Goal: Task Accomplishment & Management: Complete application form

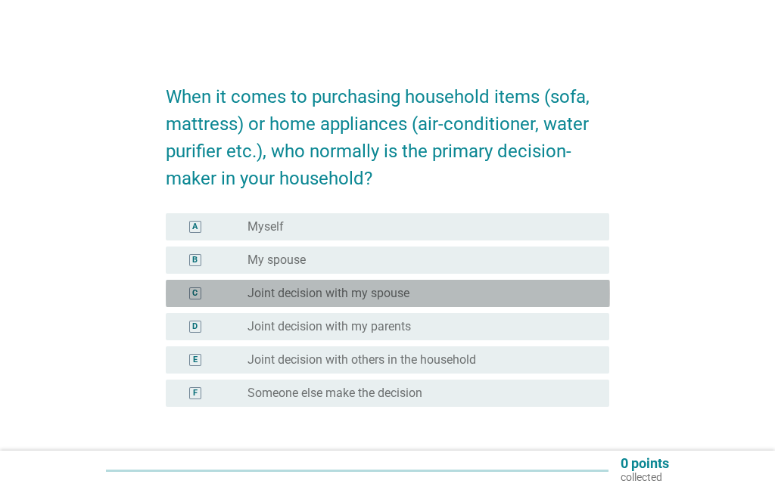
click at [252, 296] on label "Joint decision with my spouse" at bounding box center [328, 293] width 162 height 15
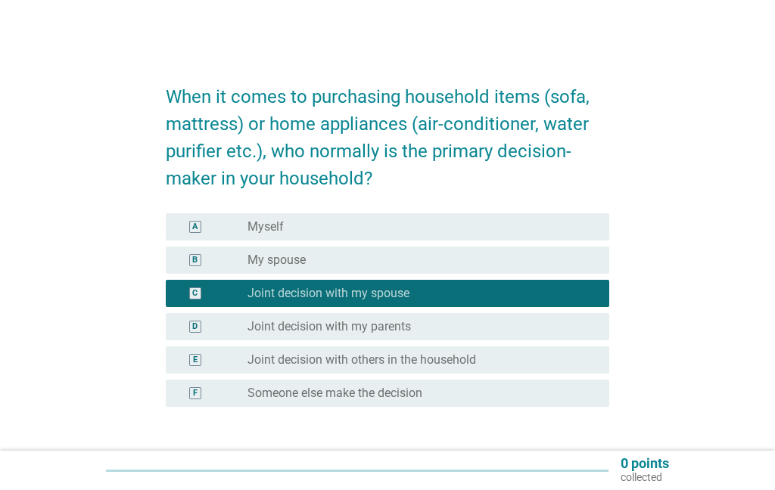
click at [576, 477] on div "Next" at bounding box center [569, 476] width 42 height 18
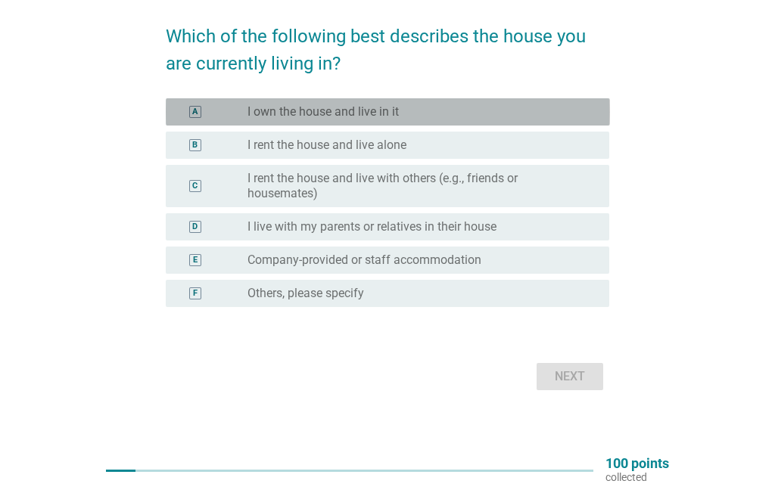
click at [205, 120] on div "A" at bounding box center [195, 111] width 35 height 15
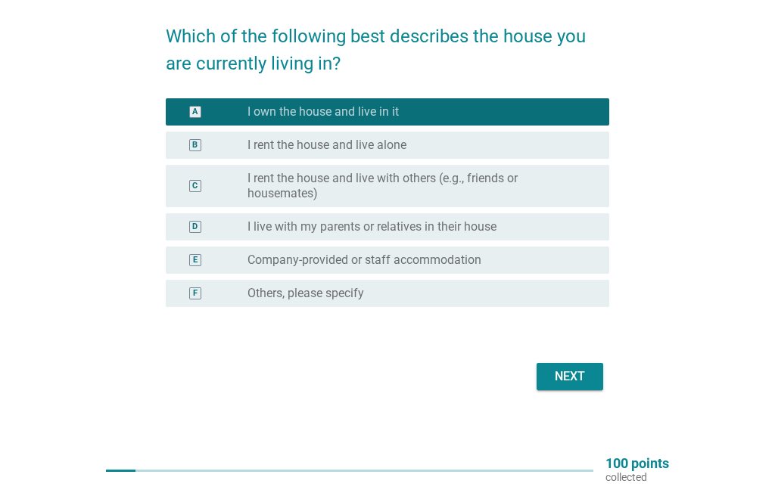
click at [576, 386] on div "Next" at bounding box center [569, 377] width 42 height 18
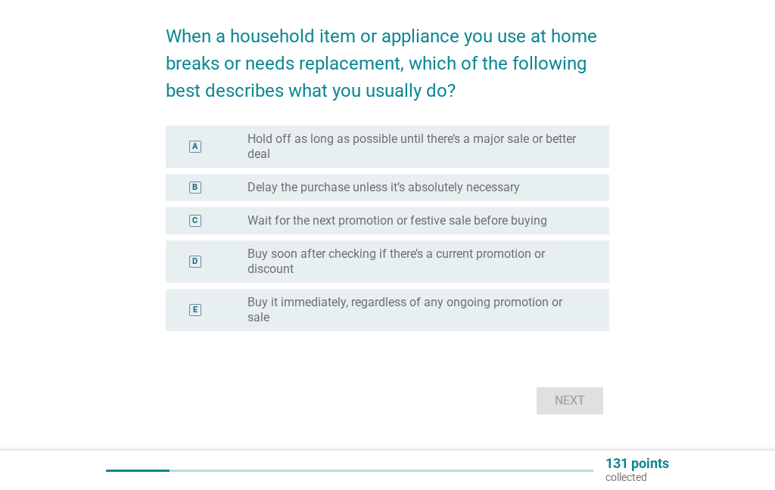
scroll to position [0, 0]
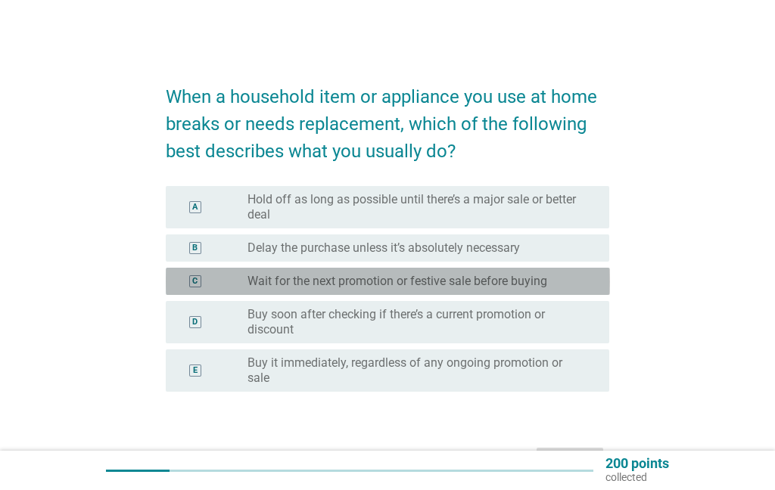
click at [219, 279] on div "C" at bounding box center [213, 281] width 70 height 15
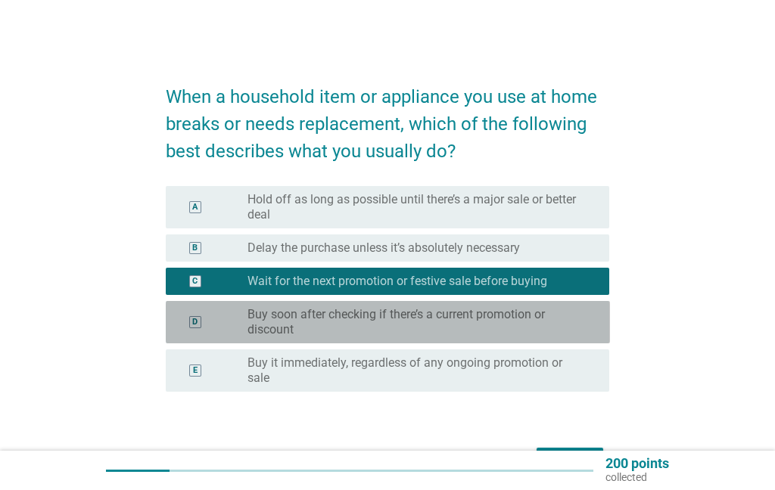
click at [564, 319] on label "Buy soon after checking if there’s a current promotion or discount" at bounding box center [415, 322] width 337 height 30
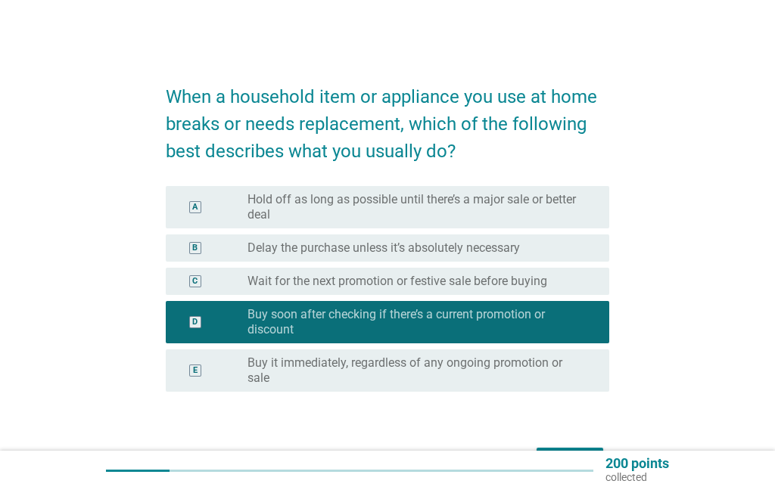
click at [570, 463] on div at bounding box center [349, 470] width 487 height 23
click at [568, 466] on div at bounding box center [349, 470] width 487 height 23
click at [562, 462] on div at bounding box center [349, 470] width 487 height 23
click at [573, 442] on form "When a household item or appliance you use at home breaks or needs replacement,…" at bounding box center [388, 273] width 444 height 411
click at [575, 467] on div at bounding box center [349, 470] width 487 height 23
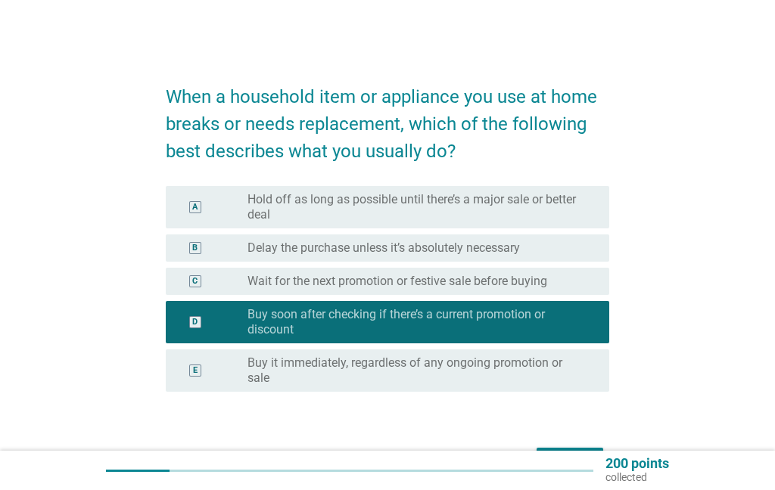
click at [564, 466] on div at bounding box center [349, 470] width 487 height 23
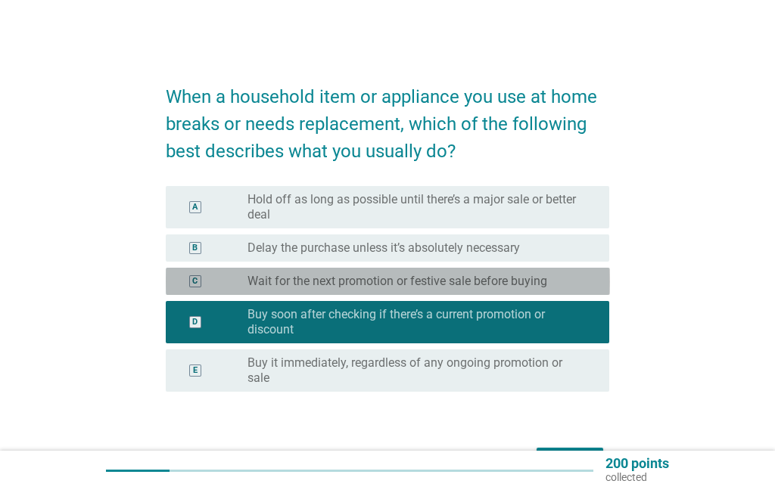
click at [278, 288] on label "Wait for the next promotion or festive sale before buying" at bounding box center [397, 281] width 300 height 15
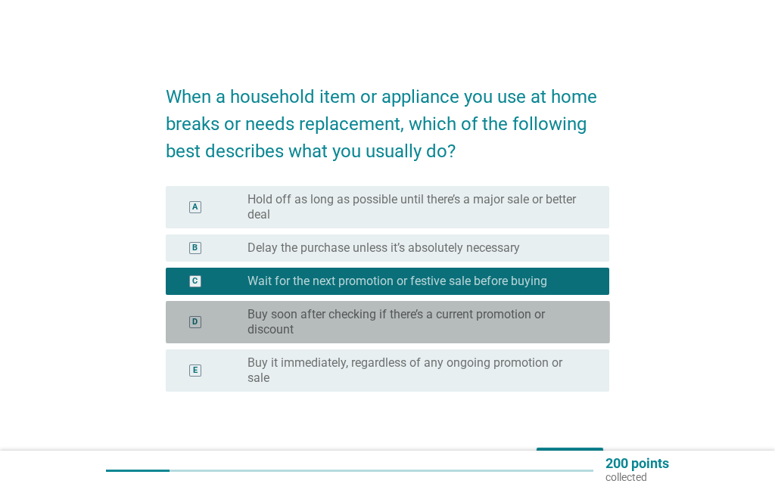
click at [278, 317] on label "Buy soon after checking if there’s a current promotion or discount" at bounding box center [415, 322] width 337 height 30
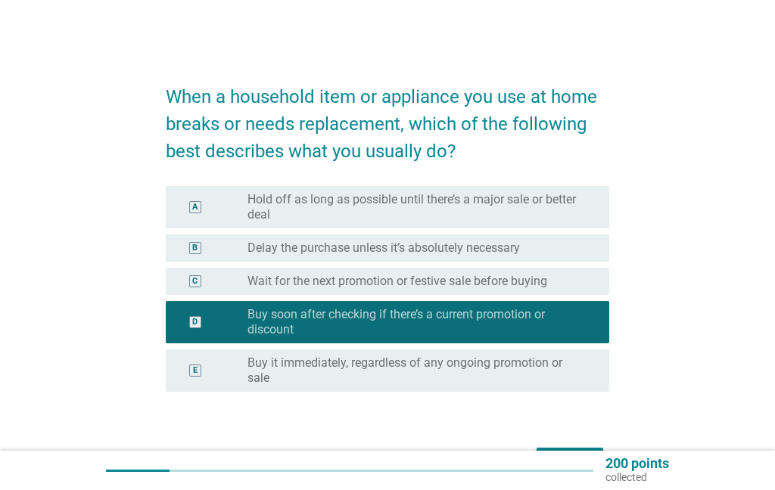
click at [564, 450] on button "Next" at bounding box center [569, 461] width 67 height 27
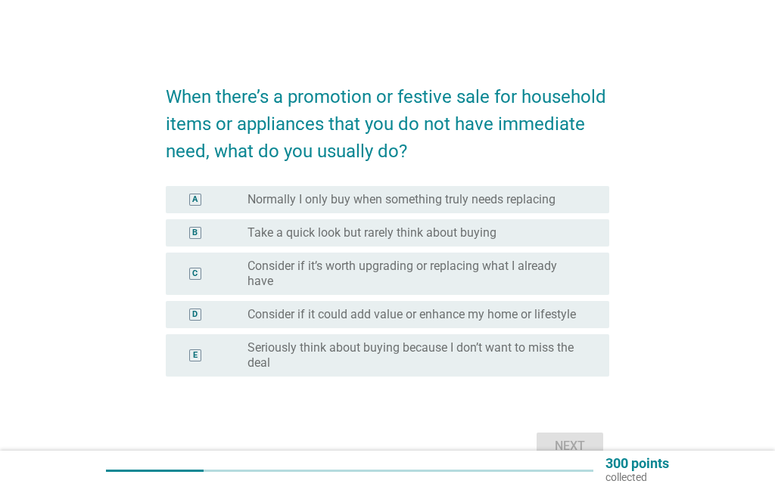
click at [254, 278] on label "Consider if it’s worth upgrading or replacing what I already have" at bounding box center [415, 274] width 337 height 30
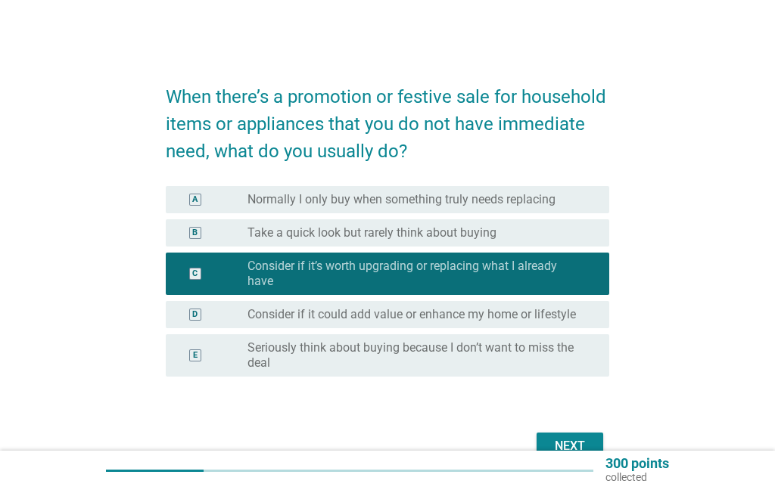
click at [564, 449] on div "Next" at bounding box center [569, 446] width 42 height 18
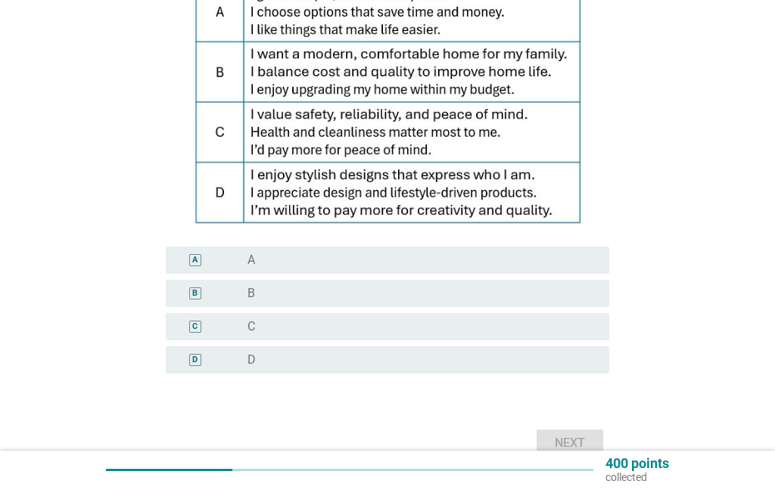
scroll to position [241, 0]
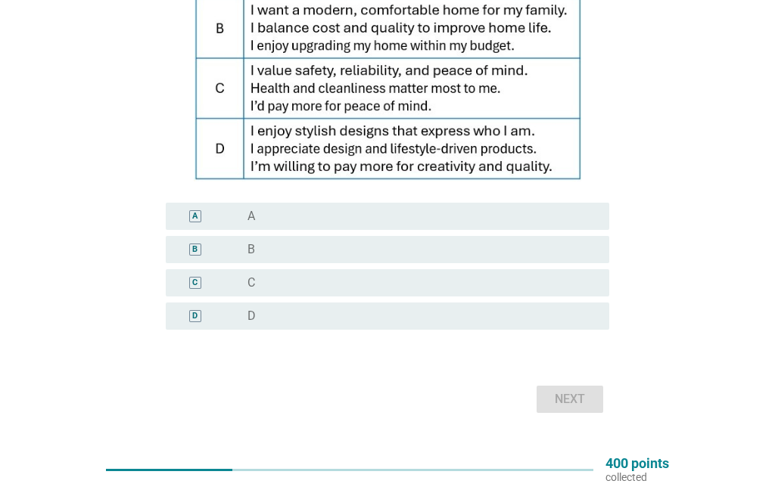
click at [202, 224] on div "A" at bounding box center [195, 216] width 35 height 15
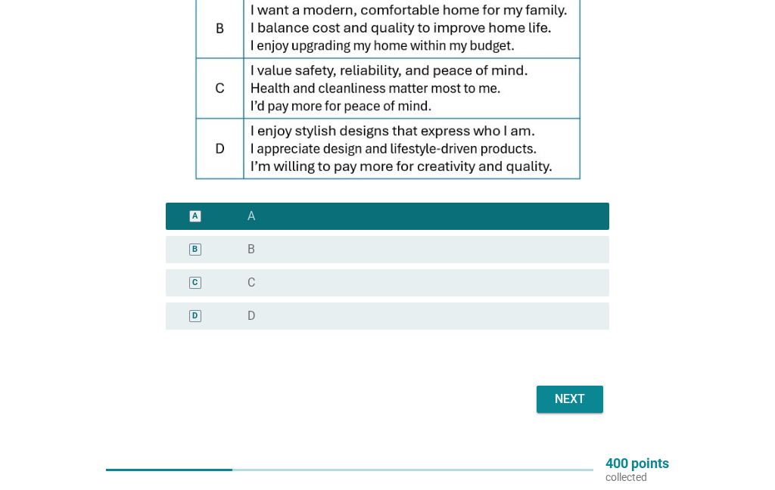
click at [568, 408] on div "Next" at bounding box center [569, 399] width 42 height 18
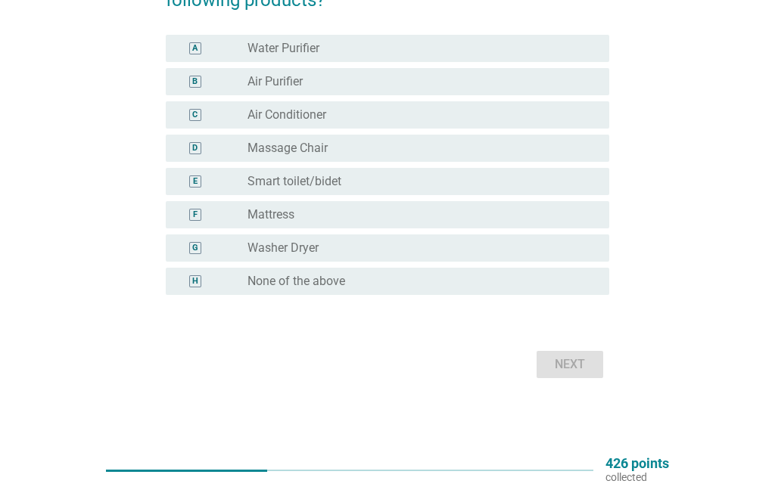
scroll to position [0, 0]
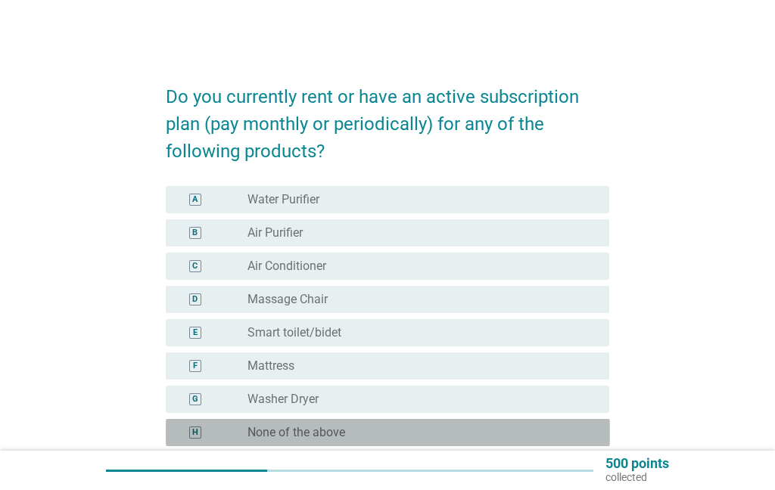
click at [222, 439] on div "H" at bounding box center [213, 432] width 70 height 15
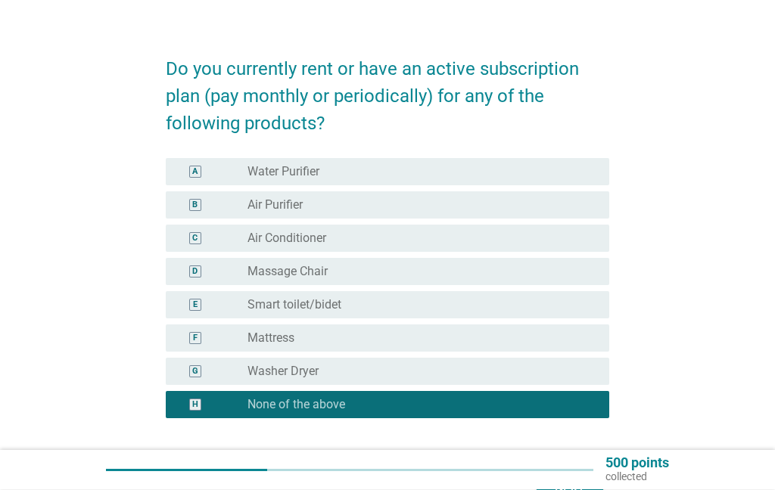
click at [560, 480] on div "Next" at bounding box center [569, 489] width 42 height 18
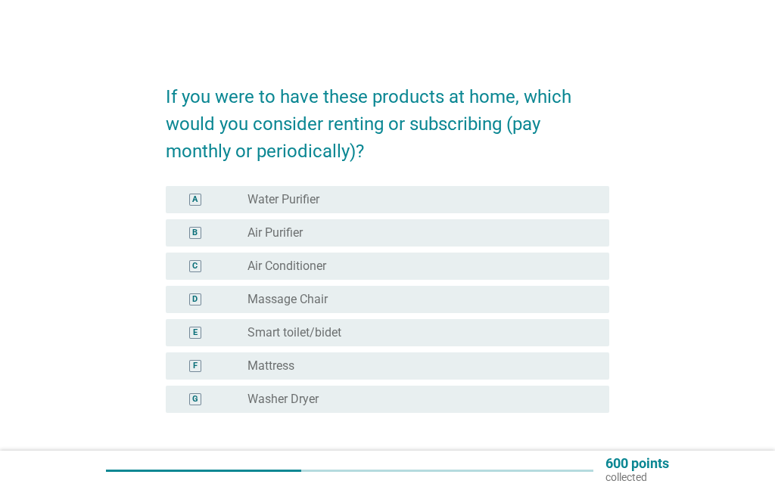
click at [199, 194] on div "A" at bounding box center [195, 200] width 12 height 12
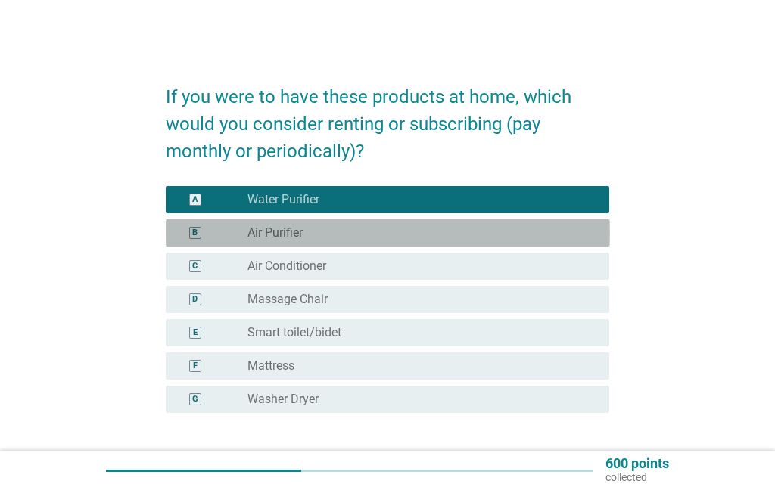
click at [205, 238] on div "B" at bounding box center [195, 232] width 35 height 15
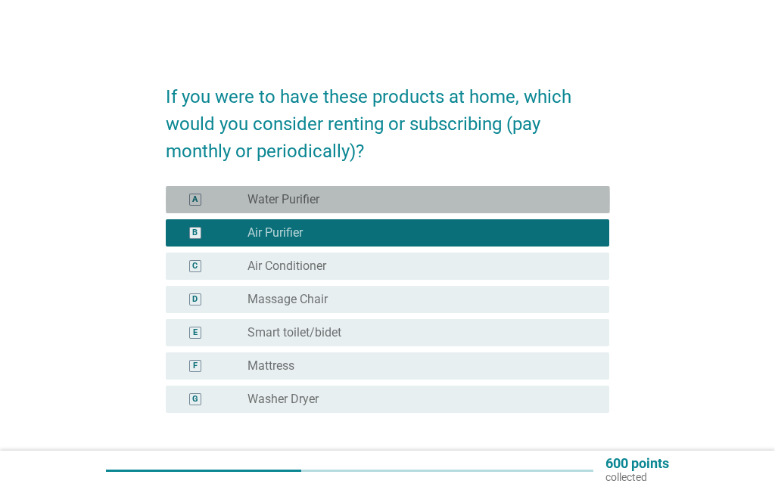
click at [196, 200] on div "A" at bounding box center [194, 200] width 5 height 13
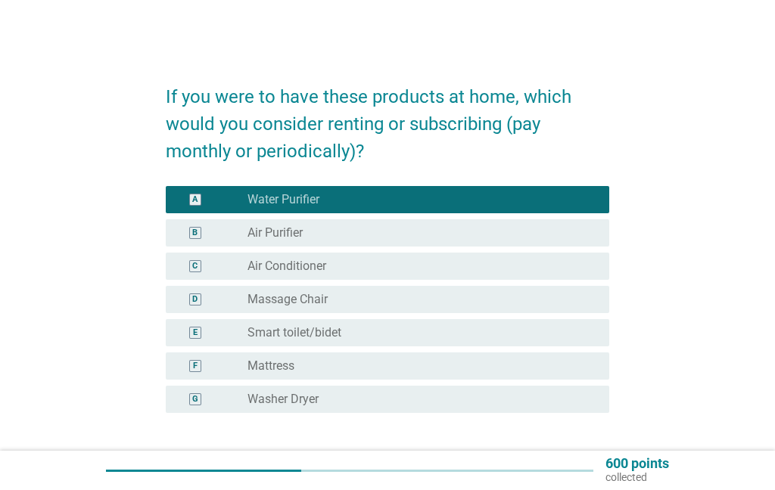
click at [579, 483] on div "Next" at bounding box center [569, 483] width 42 height 18
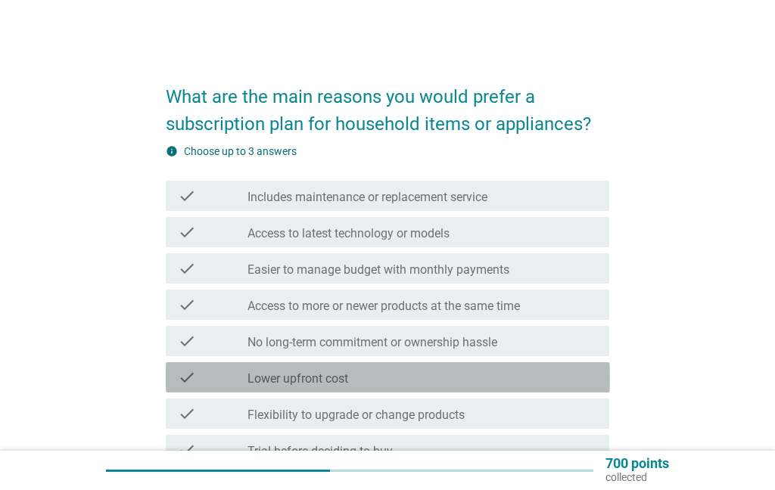
click at [227, 376] on div "check" at bounding box center [213, 377] width 70 height 18
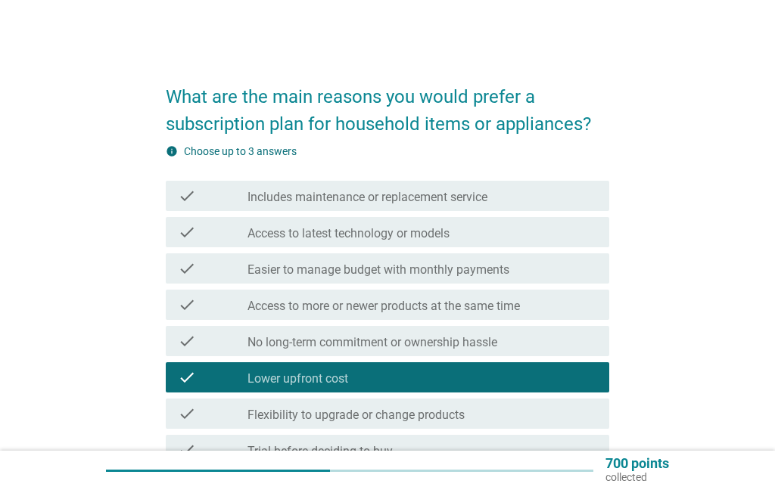
click at [221, 400] on div "check check_box_outline_blank Flexibility to upgrade or change products" at bounding box center [388, 414] width 444 height 30
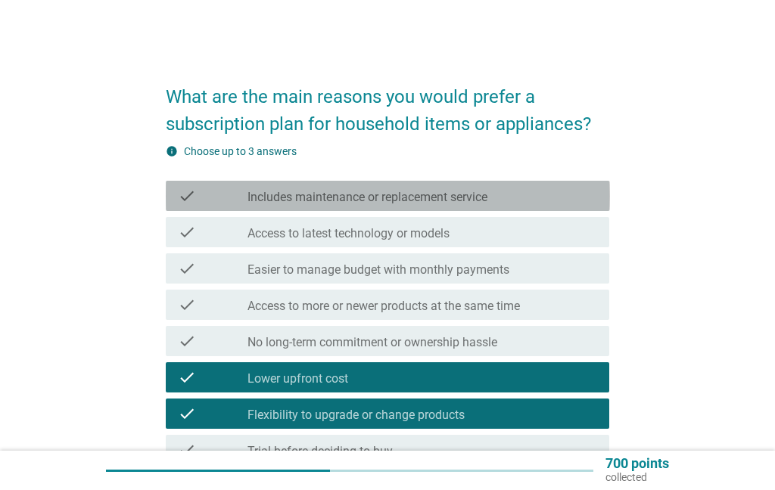
click at [225, 188] on div "check" at bounding box center [213, 196] width 70 height 18
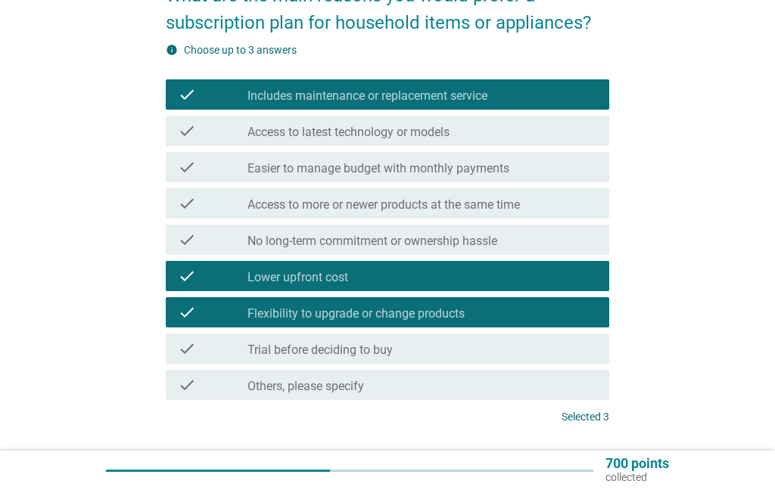
scroll to position [103, 0]
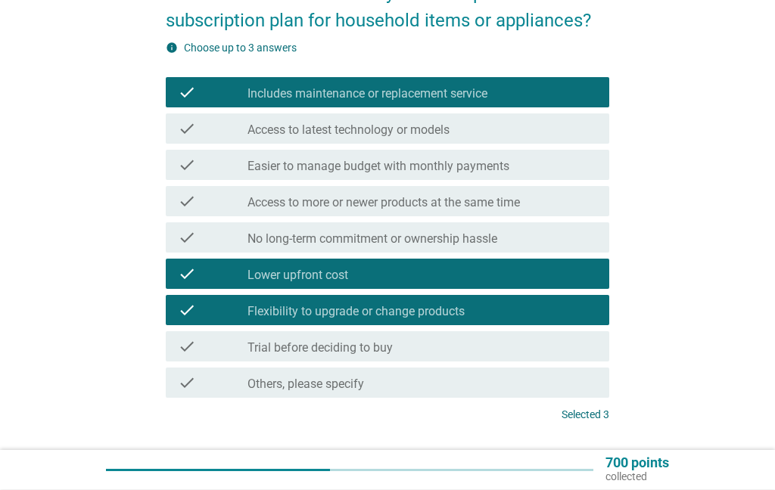
click at [560, 467] on div "Next" at bounding box center [569, 472] width 42 height 18
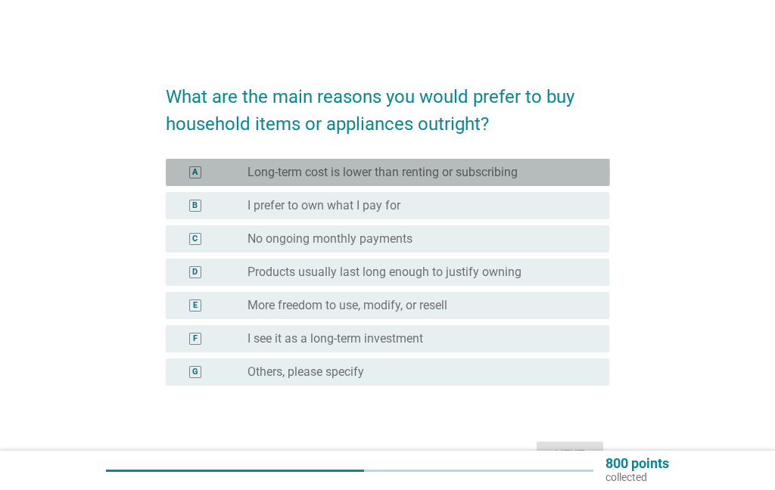
click at [258, 173] on label "Long-term cost is lower than renting or subscribing" at bounding box center [382, 172] width 270 height 15
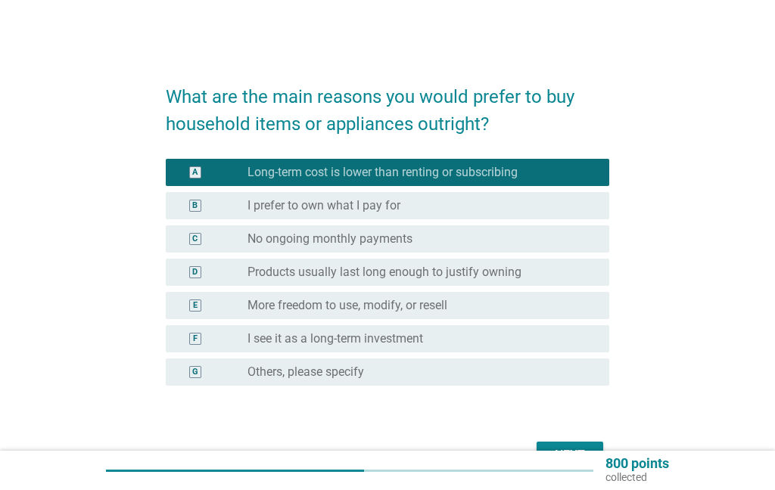
click at [238, 286] on div "D radio_button_unchecked Products usually last long enough to justify owning" at bounding box center [388, 272] width 444 height 27
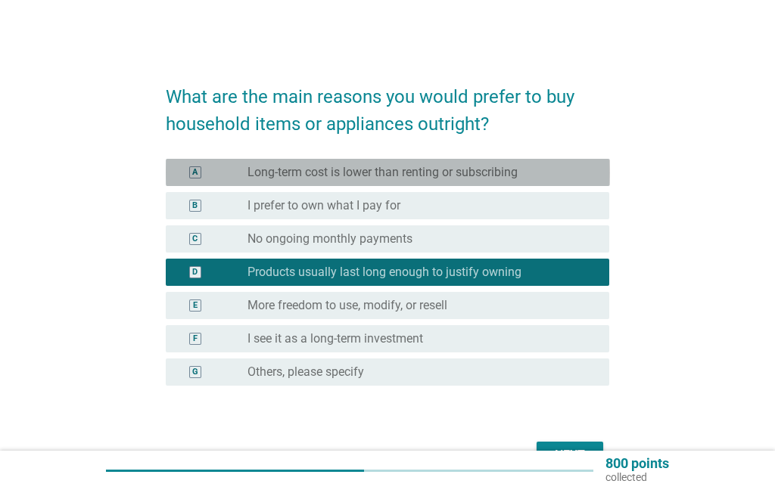
click at [248, 179] on label "Long-term cost is lower than renting or subscribing" at bounding box center [382, 172] width 270 height 15
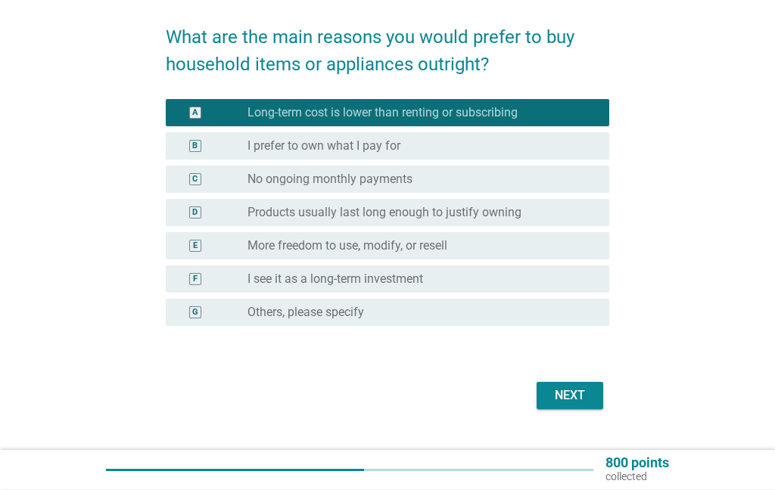
scroll to position [60, 0]
click at [567, 396] on div "Next" at bounding box center [569, 396] width 42 height 18
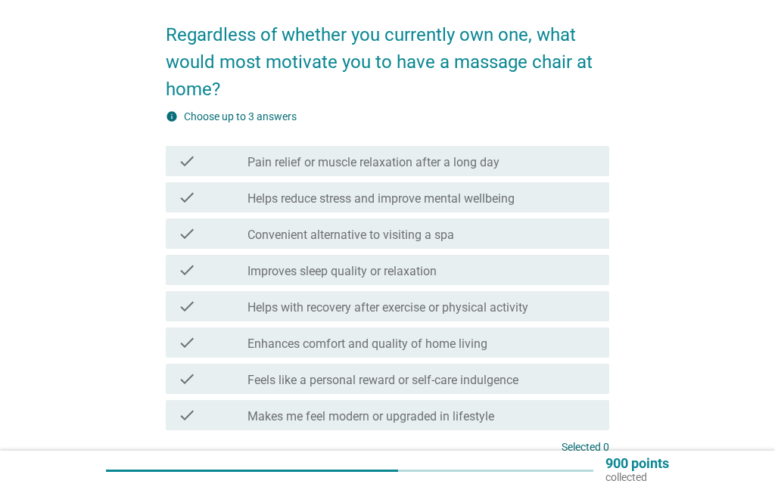
scroll to position [47, 0]
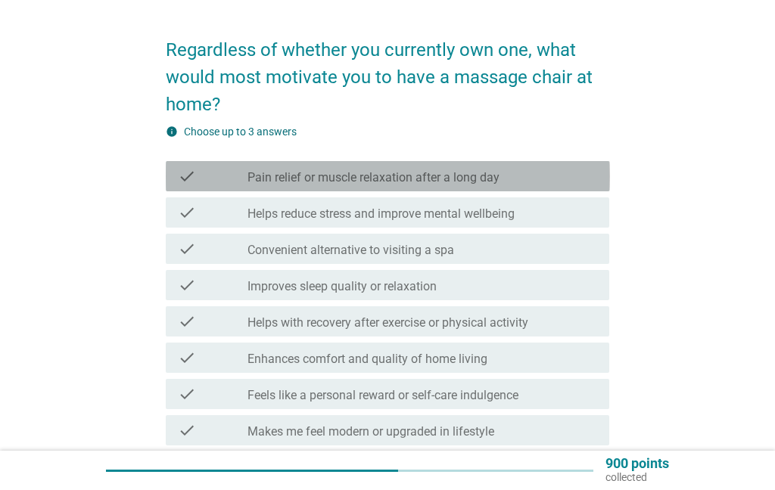
click at [254, 172] on label "Pain relief or muscle relaxation after a long day" at bounding box center [373, 177] width 252 height 15
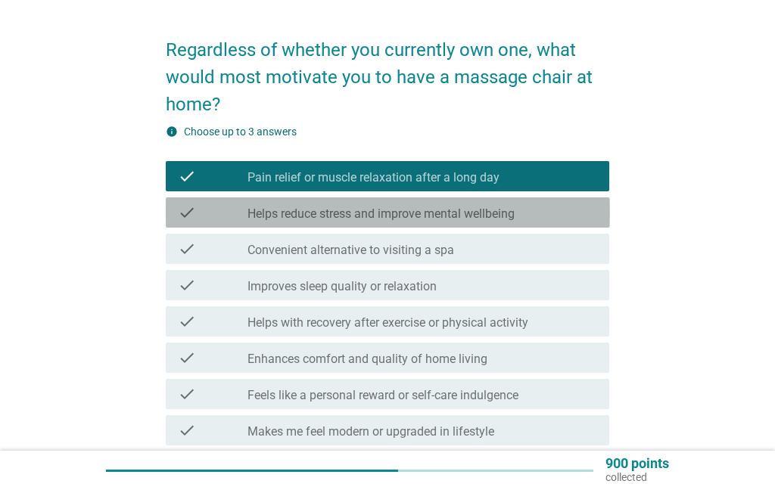
click at [238, 215] on div "check" at bounding box center [213, 212] width 70 height 18
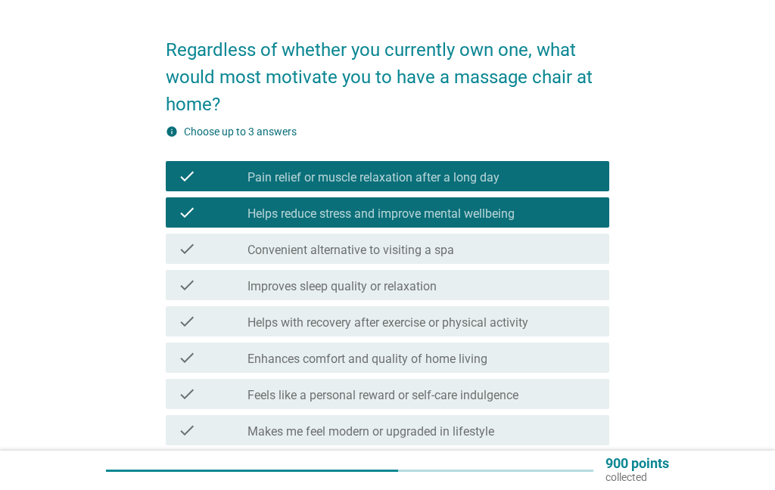
click at [261, 283] on label "Improves sleep quality or relaxation" at bounding box center [341, 286] width 189 height 15
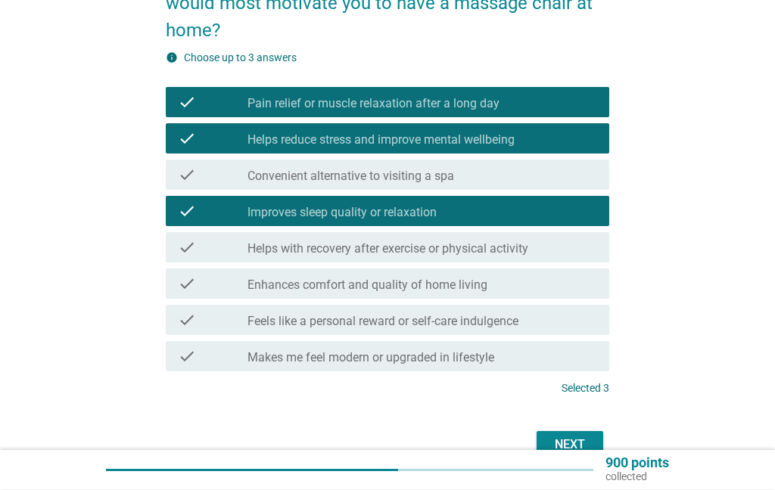
scroll to position [125, 0]
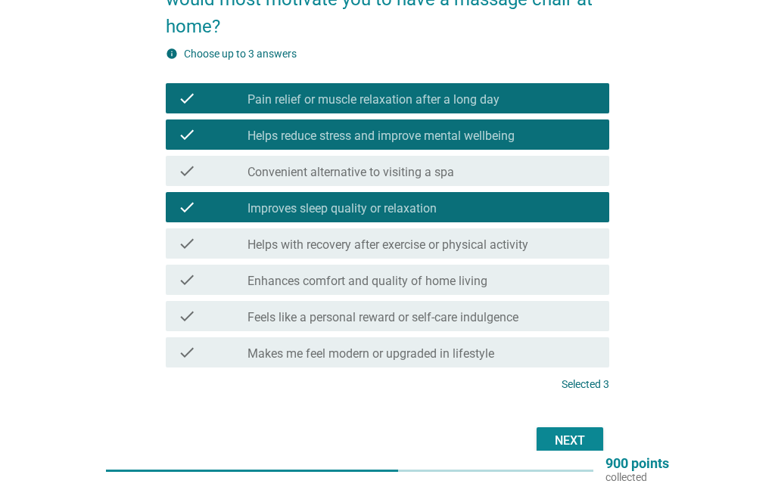
click at [571, 437] on div "Next" at bounding box center [569, 441] width 42 height 18
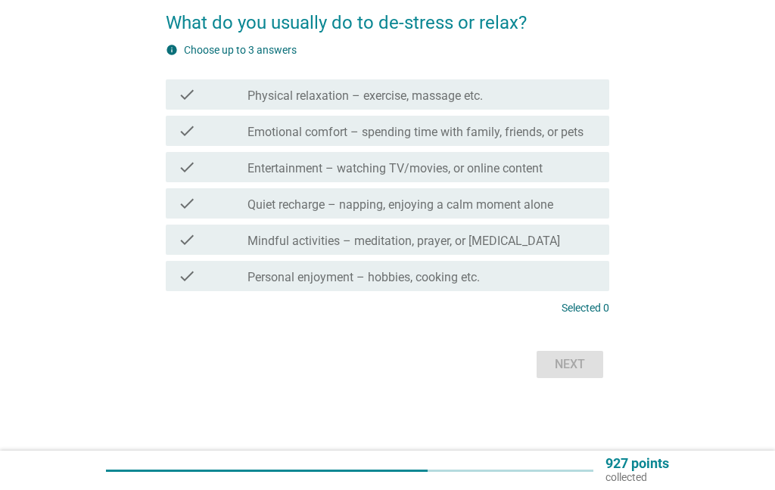
scroll to position [0, 0]
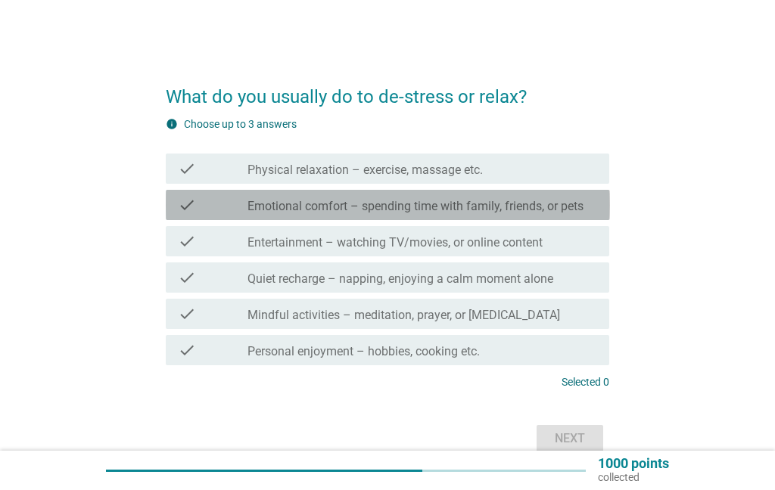
click at [210, 214] on div "check" at bounding box center [213, 205] width 70 height 18
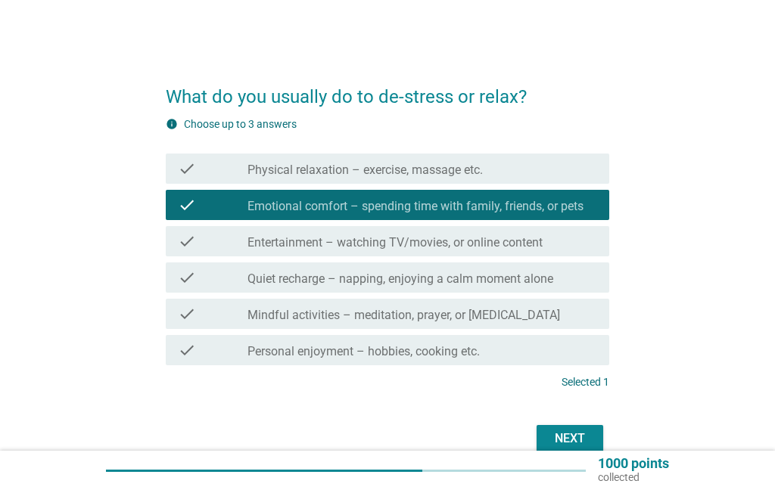
click at [241, 250] on div "check" at bounding box center [213, 241] width 70 height 18
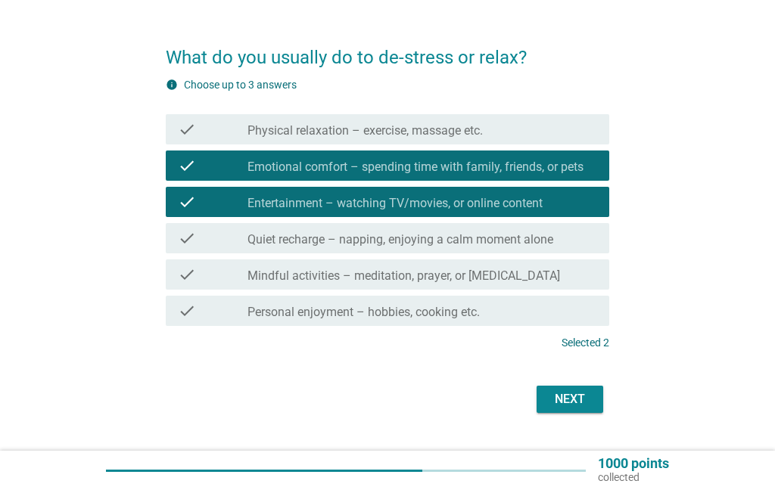
scroll to position [40, 0]
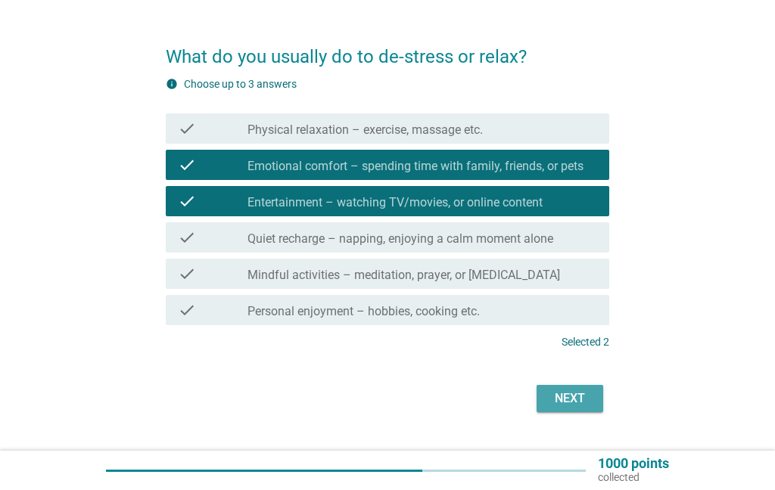
click at [560, 405] on div "Next" at bounding box center [569, 399] width 42 height 18
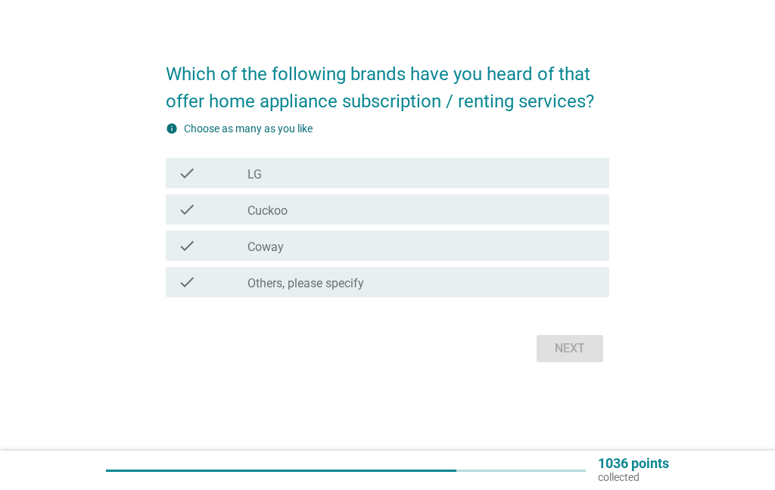
scroll to position [0, 0]
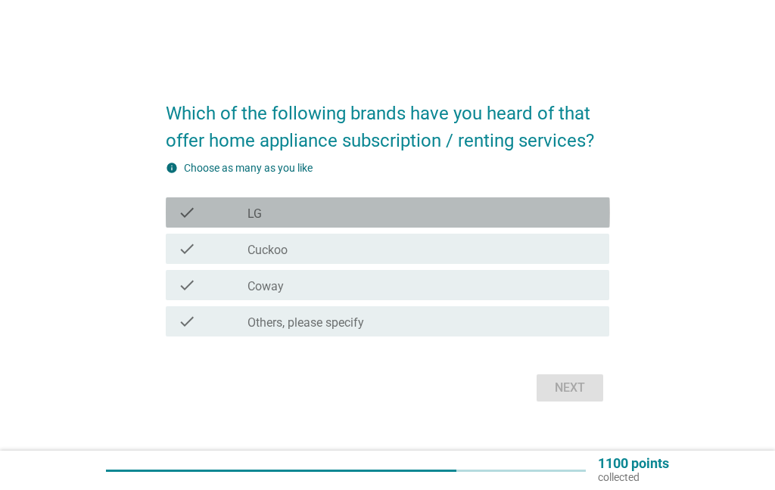
click at [236, 228] on div "check check_box_outline_blank LG" at bounding box center [388, 212] width 444 height 30
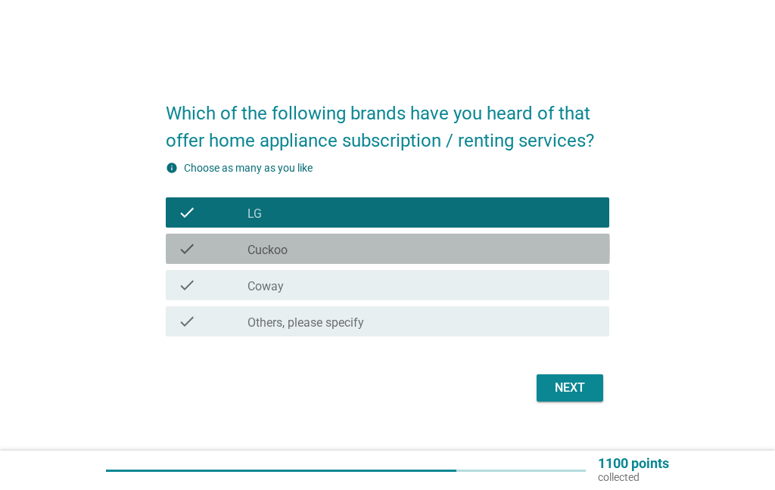
click at [226, 258] on div "check" at bounding box center [213, 249] width 70 height 18
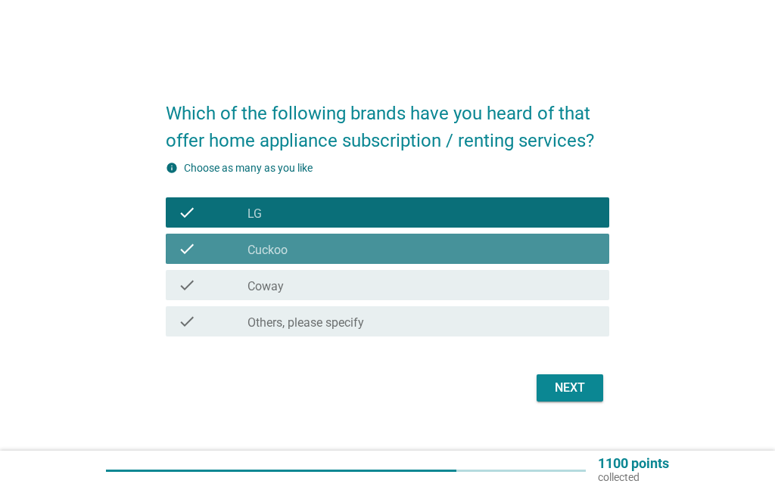
click at [231, 294] on div "check" at bounding box center [213, 285] width 70 height 18
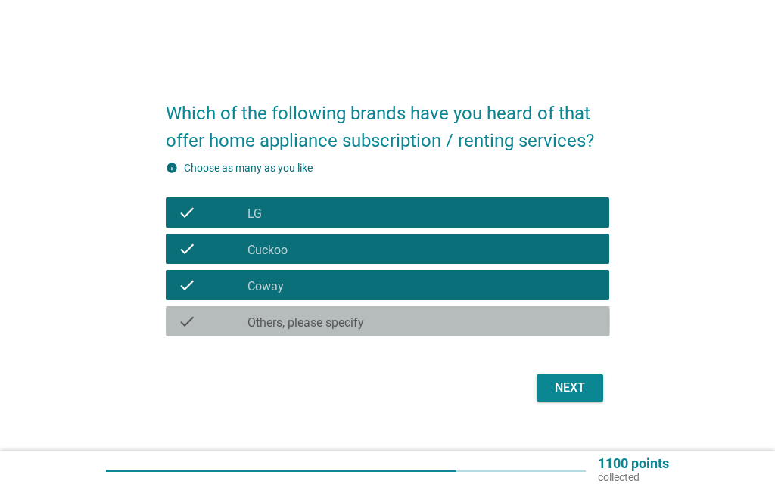
click at [287, 331] on label "Others, please specify" at bounding box center [305, 322] width 116 height 15
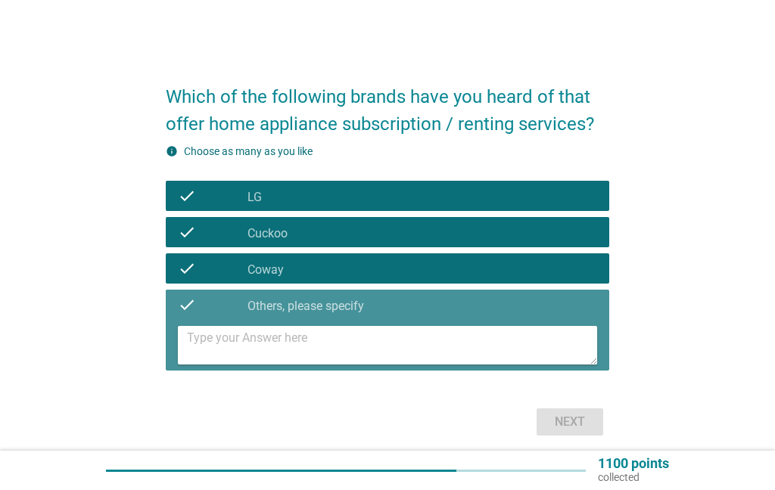
click at [200, 314] on div "check" at bounding box center [213, 305] width 70 height 18
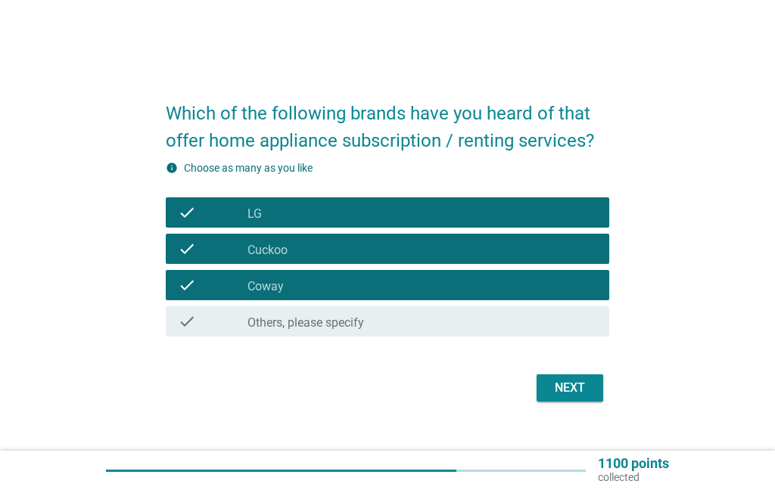
click at [556, 397] on div "Next" at bounding box center [569, 388] width 42 height 18
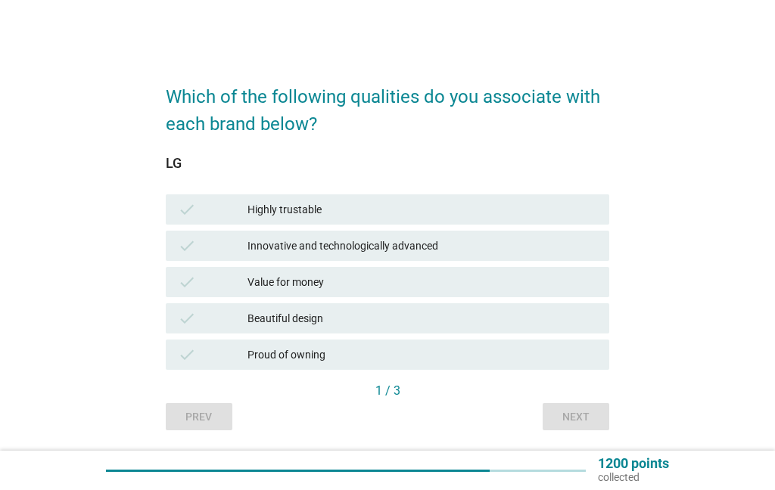
click at [214, 219] on div "check" at bounding box center [213, 209] width 70 height 18
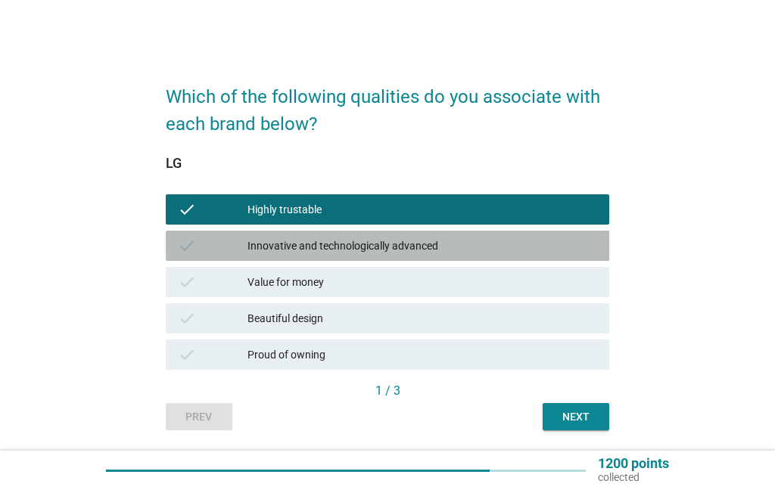
click at [207, 255] on div "check" at bounding box center [213, 246] width 70 height 18
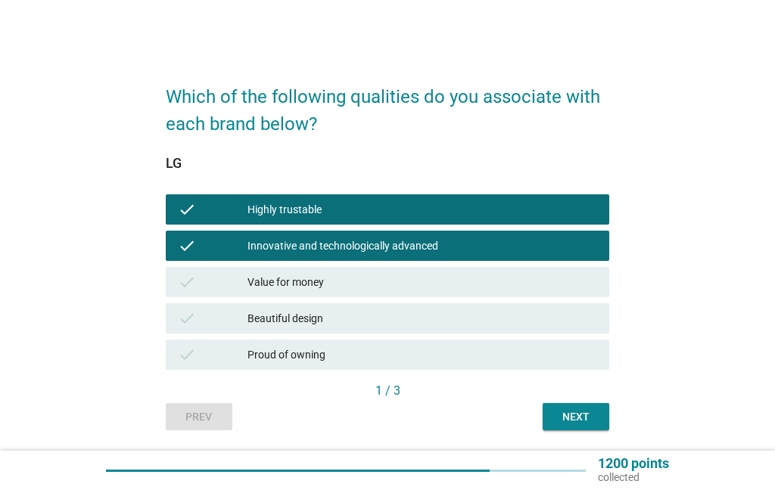
click at [228, 328] on div "check" at bounding box center [213, 318] width 70 height 18
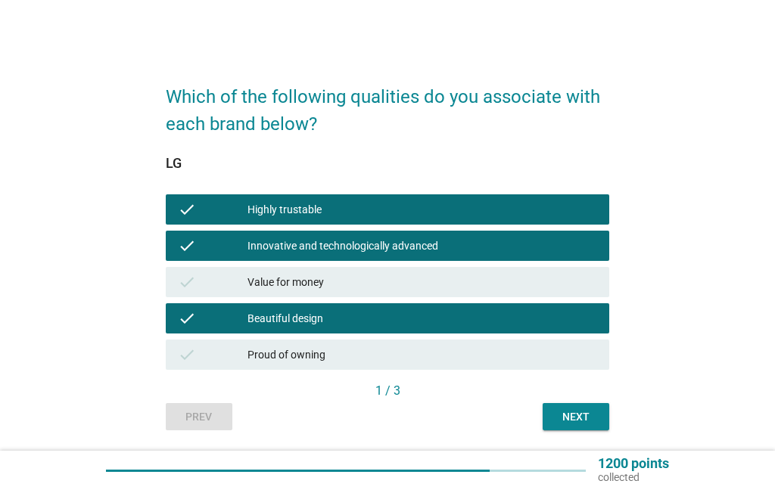
click at [557, 425] on div "Next" at bounding box center [575, 417] width 42 height 16
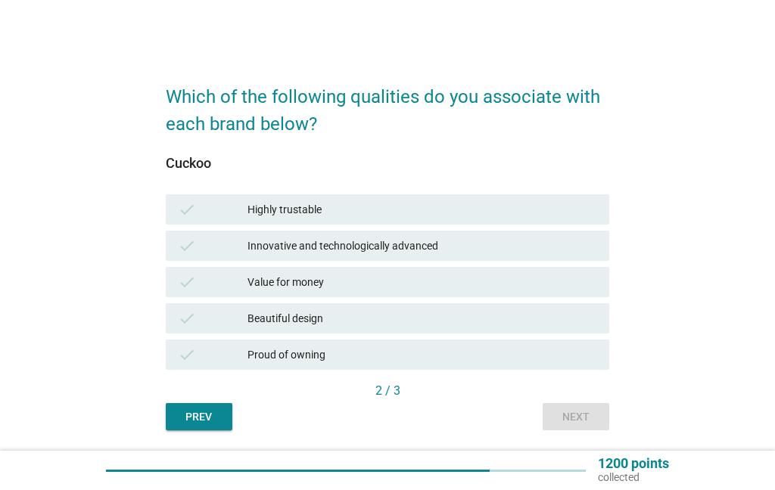
click at [219, 219] on div "check" at bounding box center [213, 209] width 70 height 18
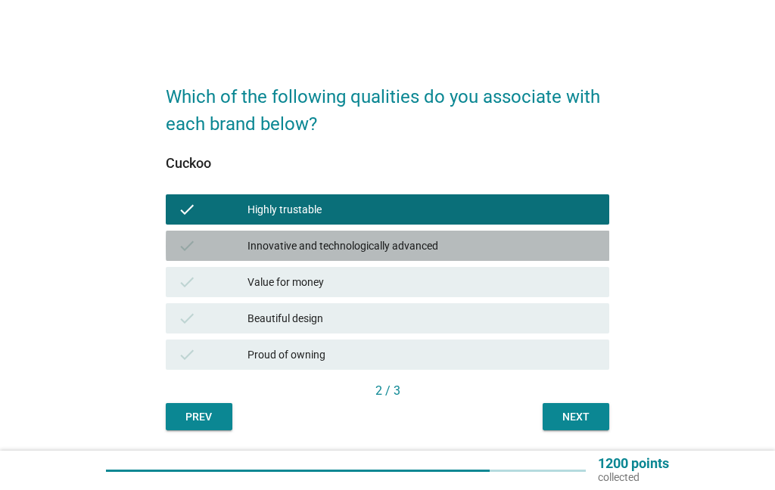
click at [234, 255] on div "check" at bounding box center [213, 246] width 70 height 18
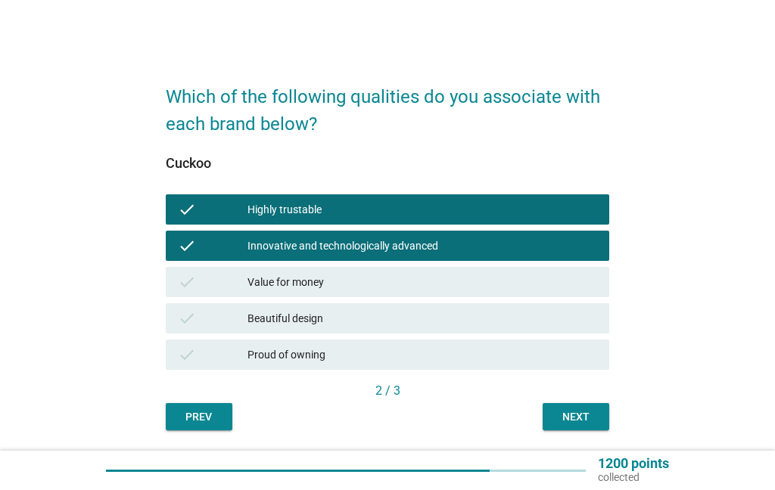
click at [576, 425] on div "Next" at bounding box center [575, 417] width 42 height 16
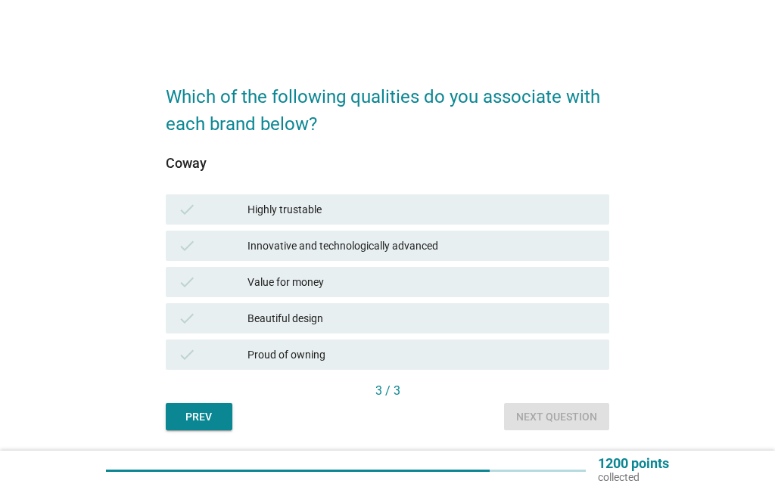
click at [218, 219] on div "check" at bounding box center [213, 209] width 70 height 18
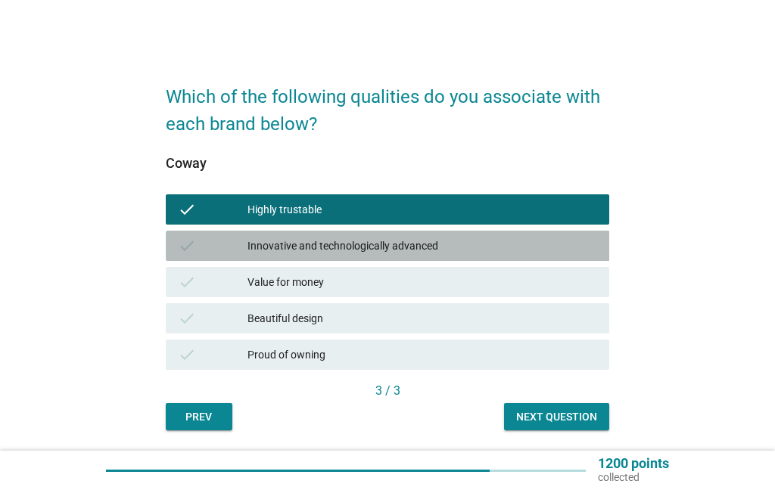
click at [225, 255] on div "check" at bounding box center [213, 246] width 70 height 18
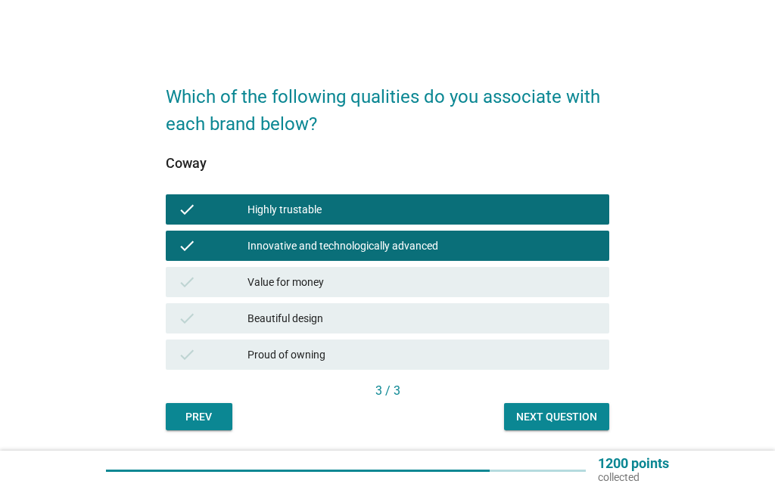
click at [548, 425] on div "Next question" at bounding box center [556, 417] width 81 height 16
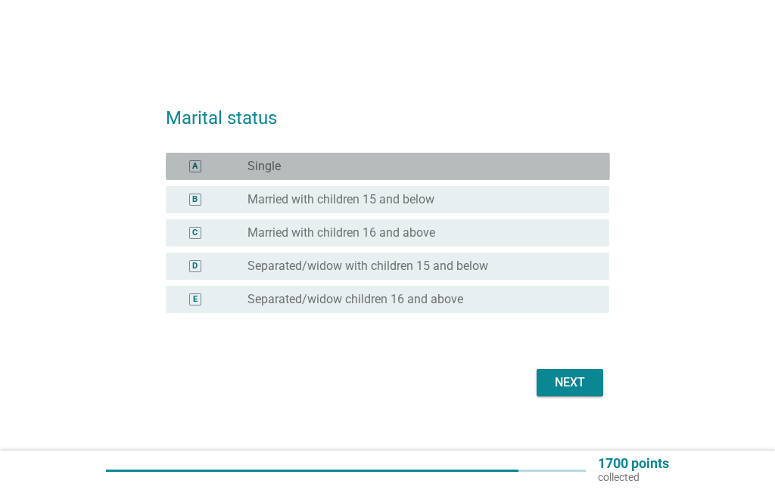
click at [214, 174] on div "A" at bounding box center [213, 166] width 70 height 15
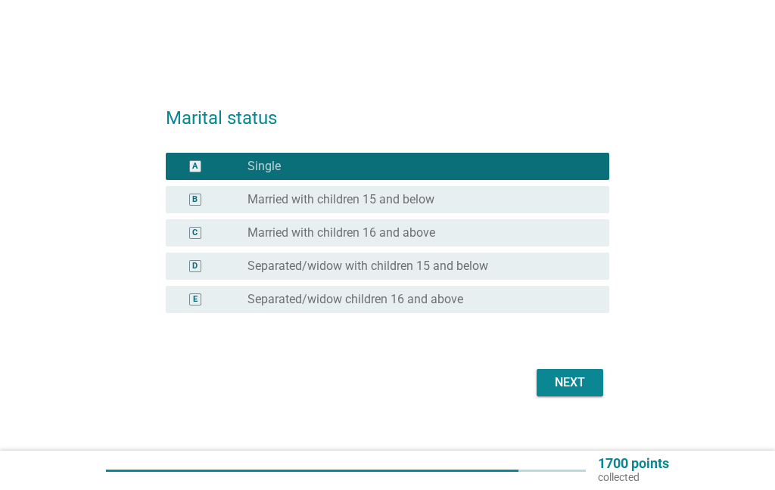
click at [554, 392] on div "Next" at bounding box center [569, 383] width 42 height 18
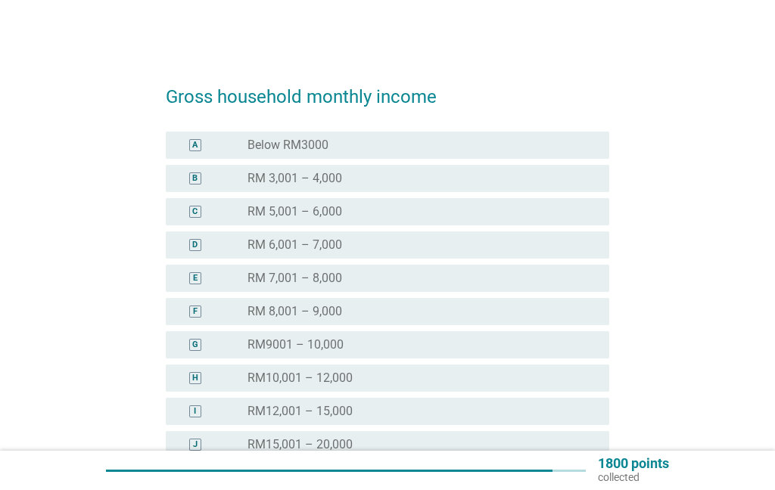
click at [200, 211] on div "C" at bounding box center [195, 212] width 12 height 12
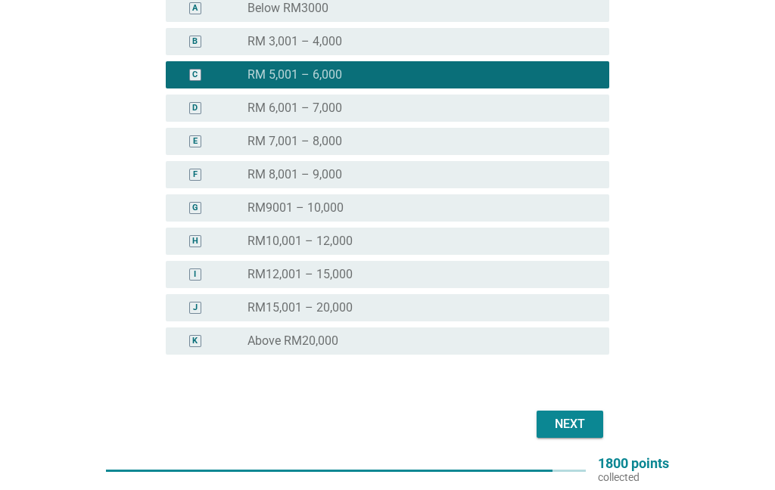
scroll to position [128, 0]
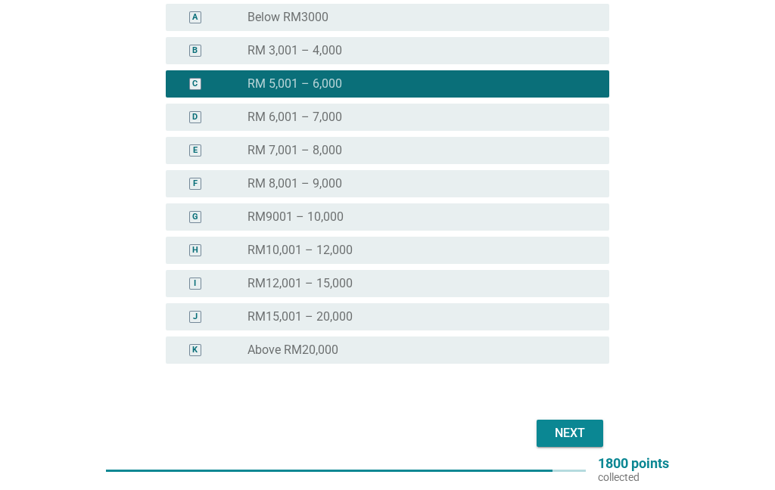
click at [554, 442] on div "Next" at bounding box center [569, 433] width 42 height 18
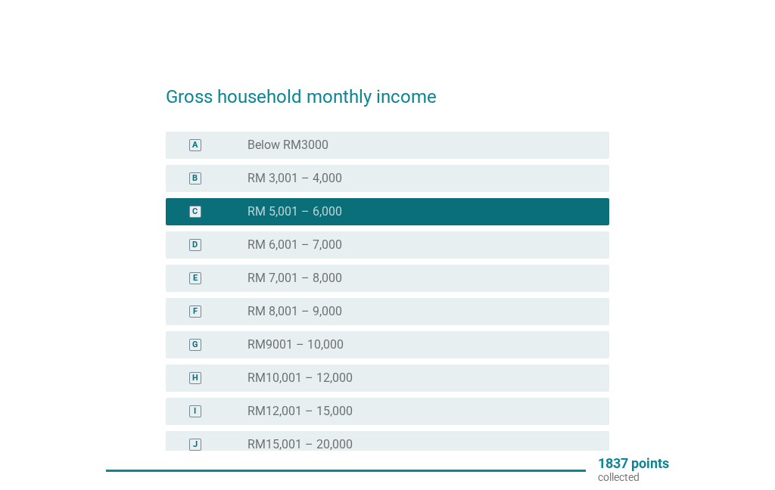
scroll to position [61, 0]
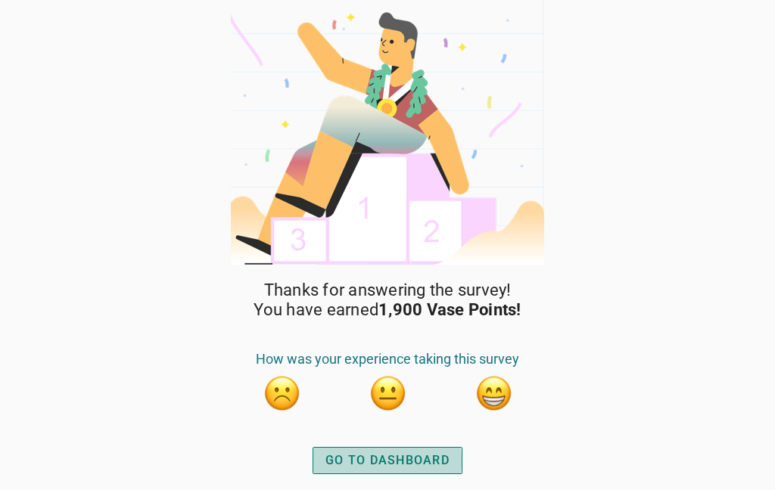
click at [378, 452] on div "GO TO DASHBOARD" at bounding box center [387, 461] width 124 height 18
